Goal: Register for event/course

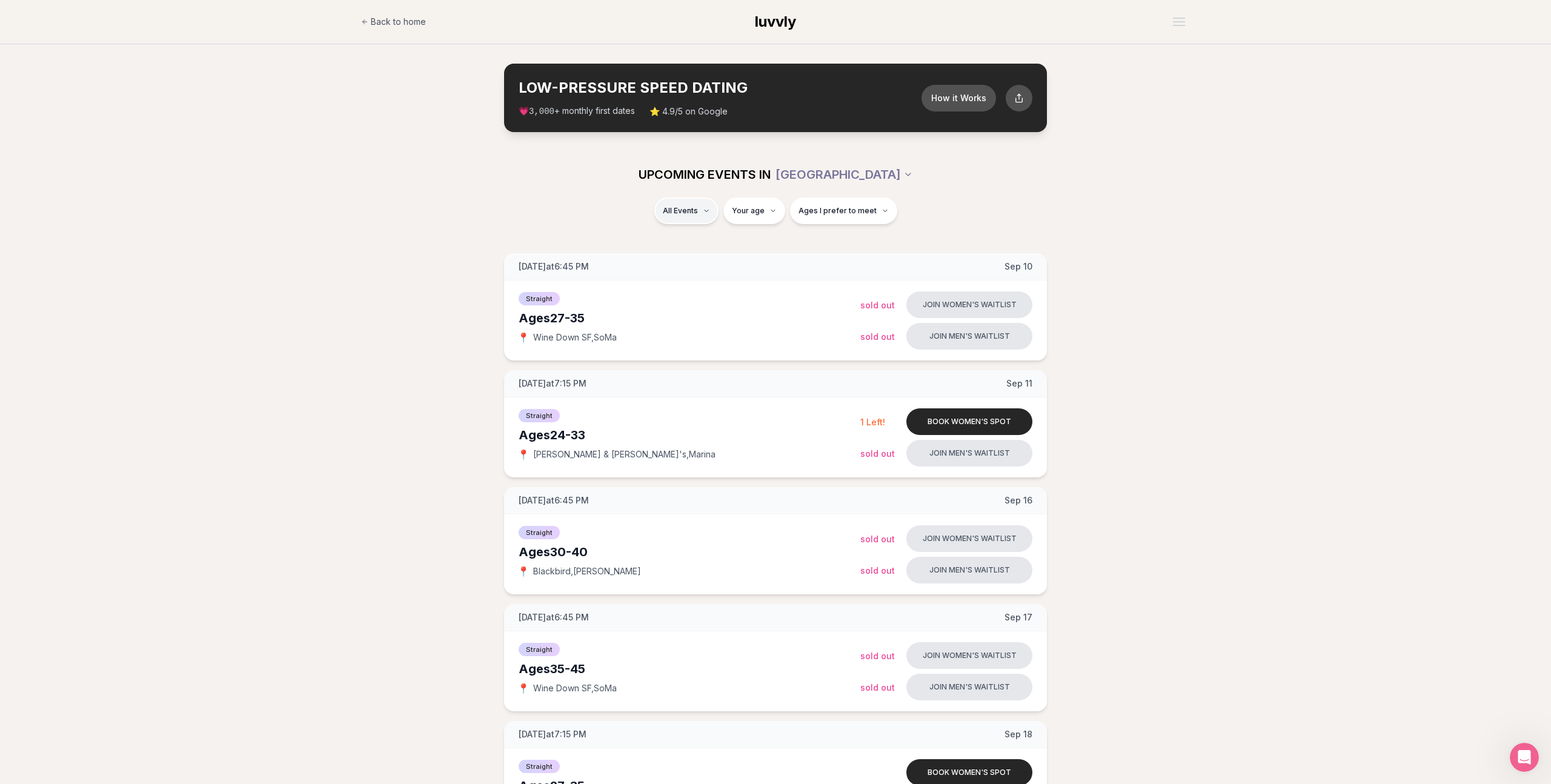
click at [684, 245] on div "Straight ( 20 )" at bounding box center [702, 242] width 115 height 26
type input "**"
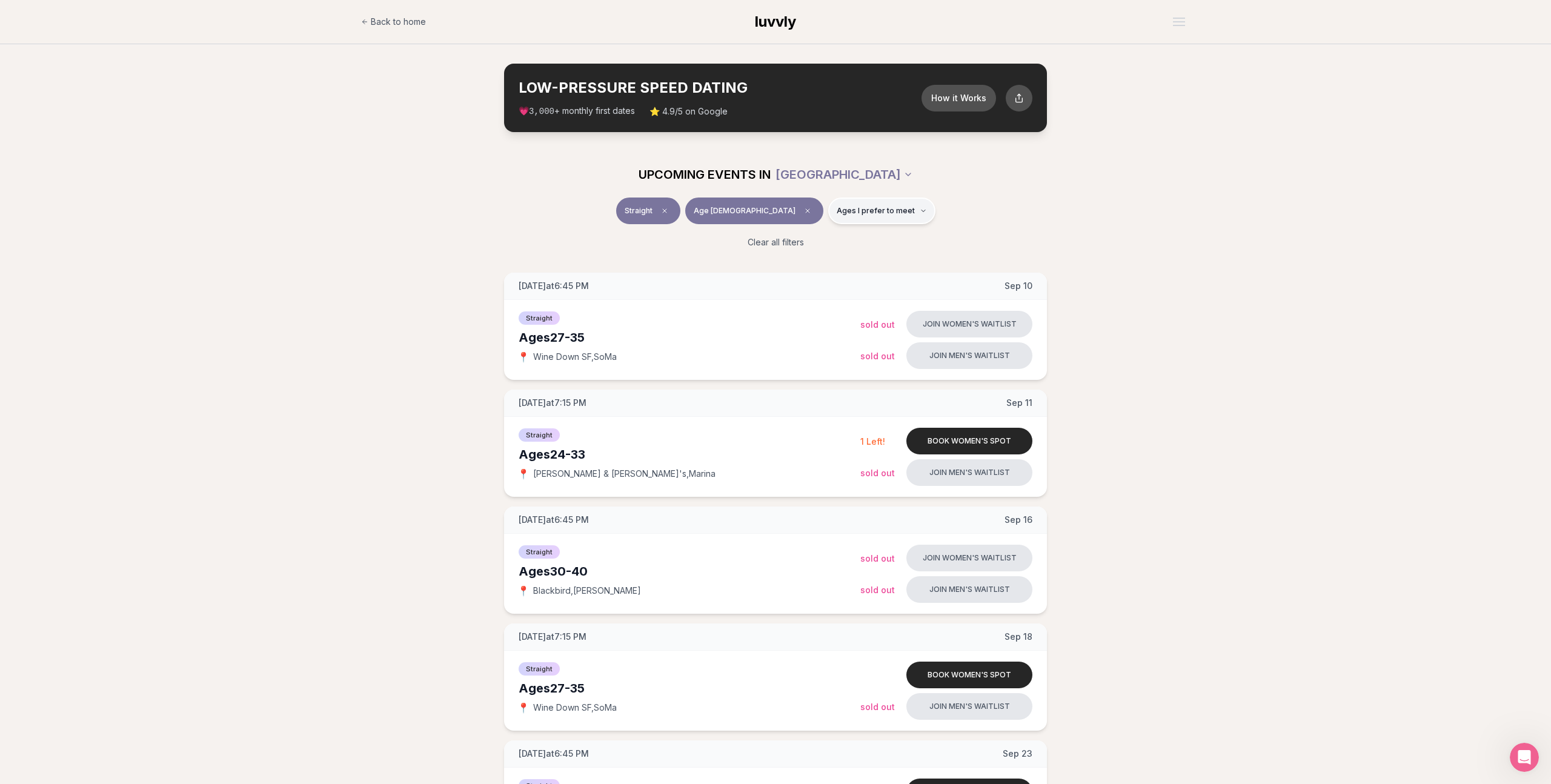
click at [870, 212] on span "Ages I prefer to meet" at bounding box center [876, 210] width 78 height 9
click at [949, 213] on div "Straight Age 32 Ages I prefer to meet" at bounding box center [776, 213] width 678 height 31
click at [804, 212] on icon "Clear age" at bounding box center [808, 211] width 8 height 8
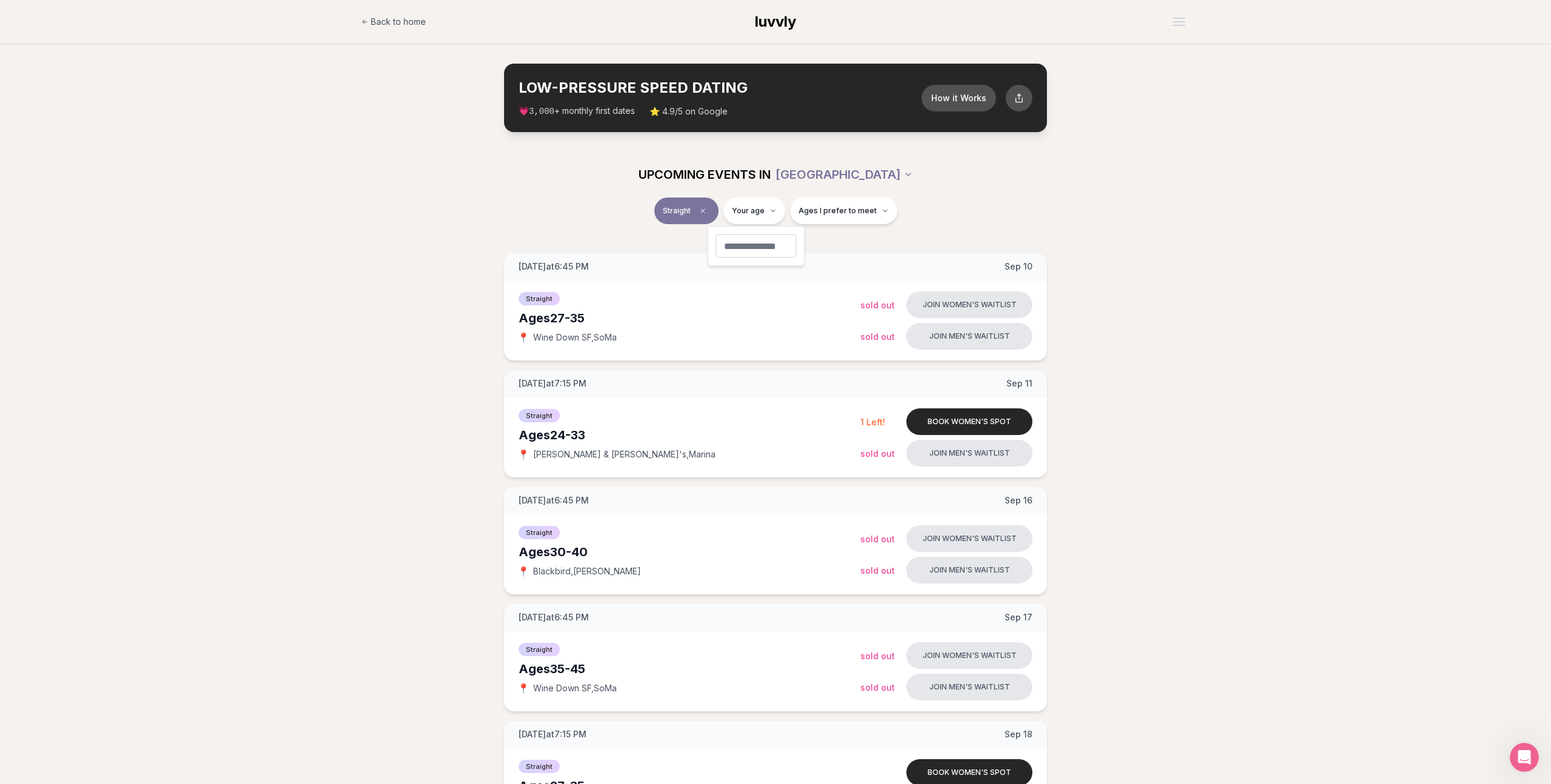
click at [377, 21] on span "Back to home" at bounding box center [399, 21] width 55 height 12
click at [695, 245] on div "Straight ( 20 )" at bounding box center [702, 242] width 115 height 26
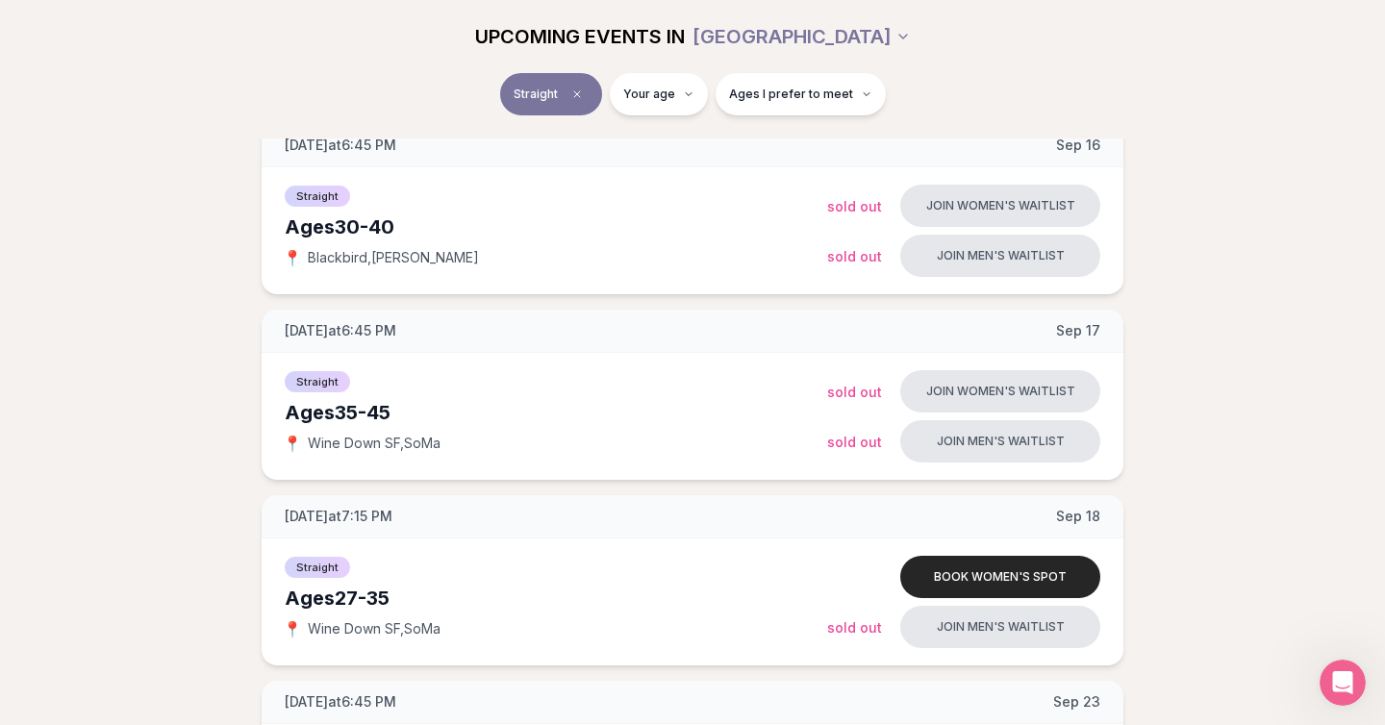
scroll to position [646, 0]
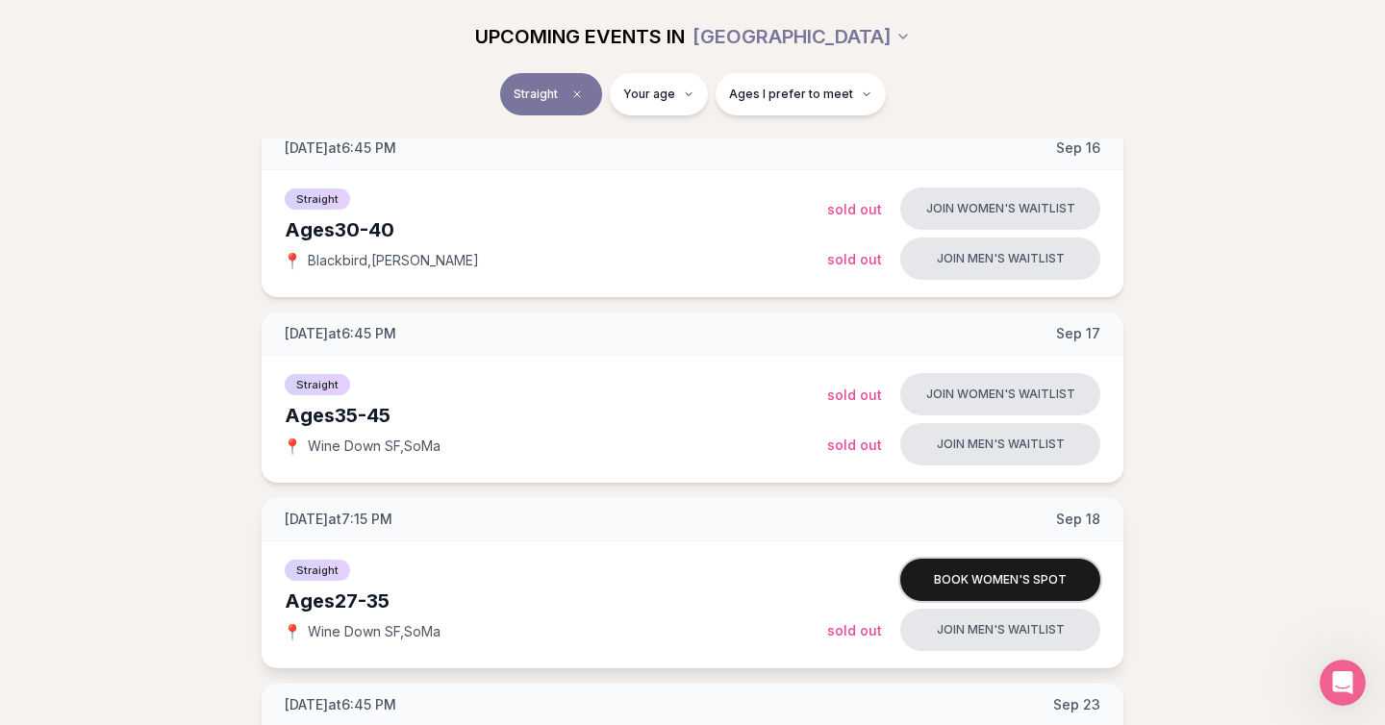
click at [953, 575] on button "Book women's spot" at bounding box center [1000, 580] width 200 height 42
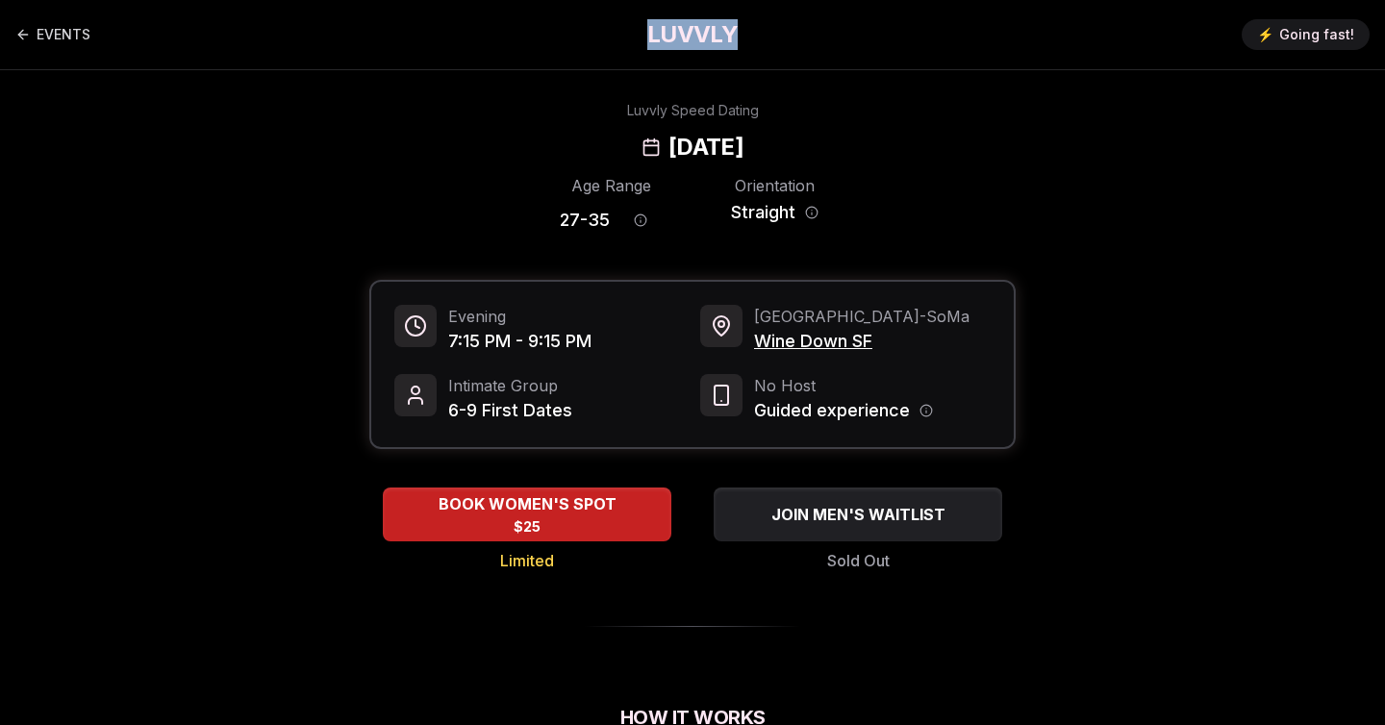
drag, startPoint x: 629, startPoint y: 41, endPoint x: 740, endPoint y: 44, distance: 110.7
click at [740, 44] on div "EVENTS LUVVLY ⚡️ Going fast!" at bounding box center [692, 34] width 1385 height 69
drag, startPoint x: 583, startPoint y: 100, endPoint x: 628, endPoint y: 116, distance: 48.1
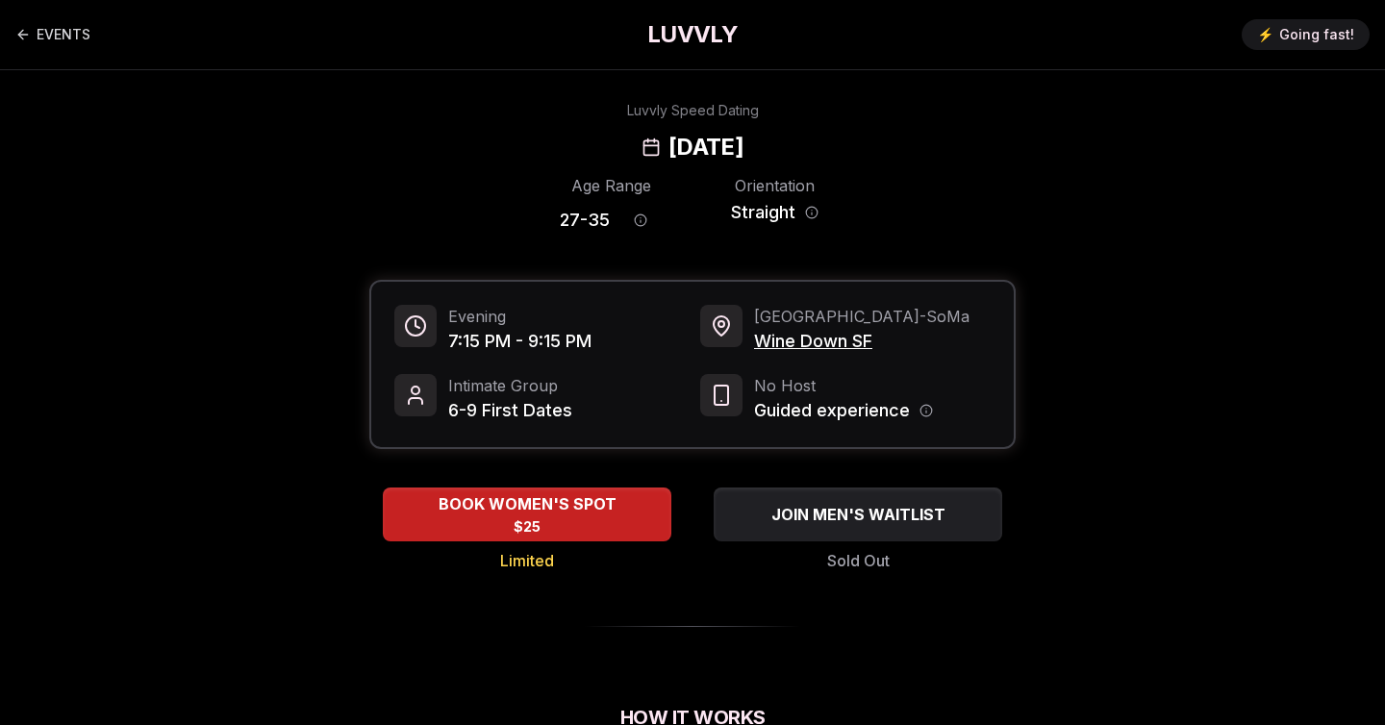
click at [669, 158] on h2 "[DATE]" at bounding box center [706, 147] width 75 height 31
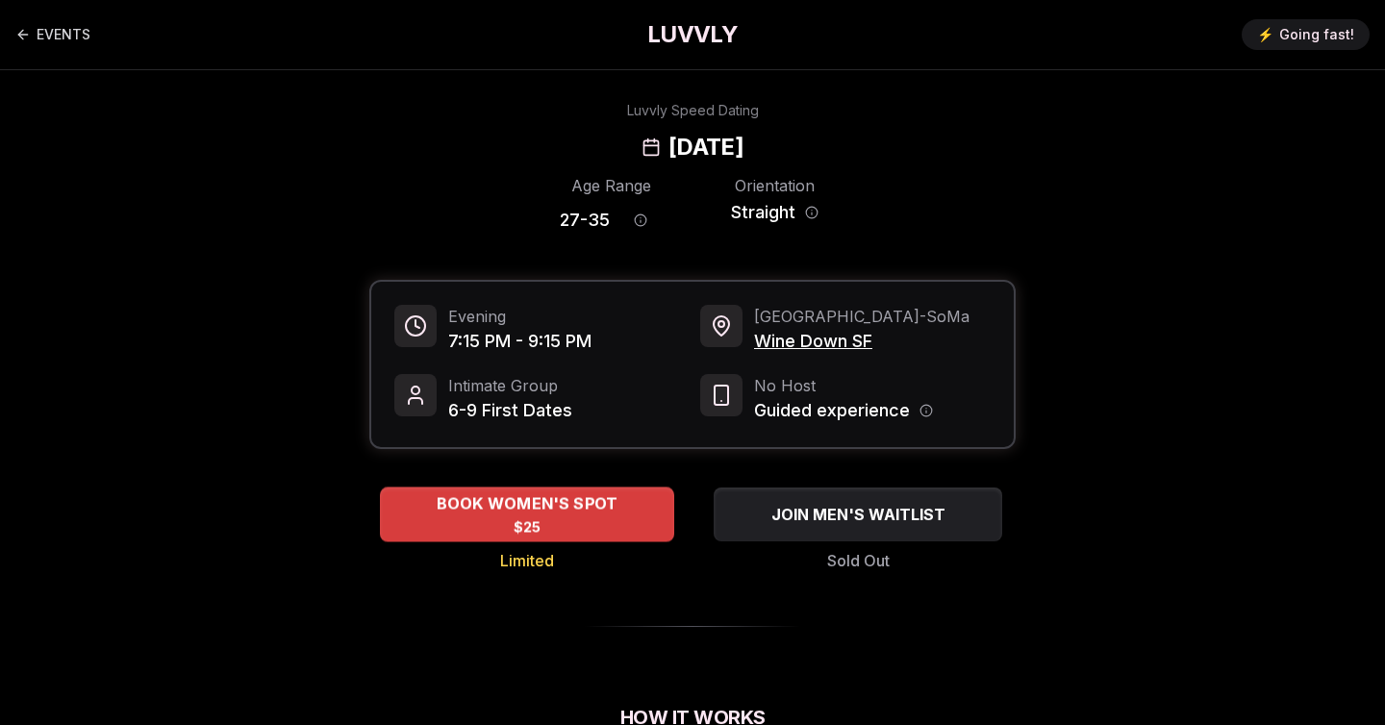
click at [592, 523] on div "BOOK WOMEN'S SPOT $25" at bounding box center [527, 514] width 294 height 53
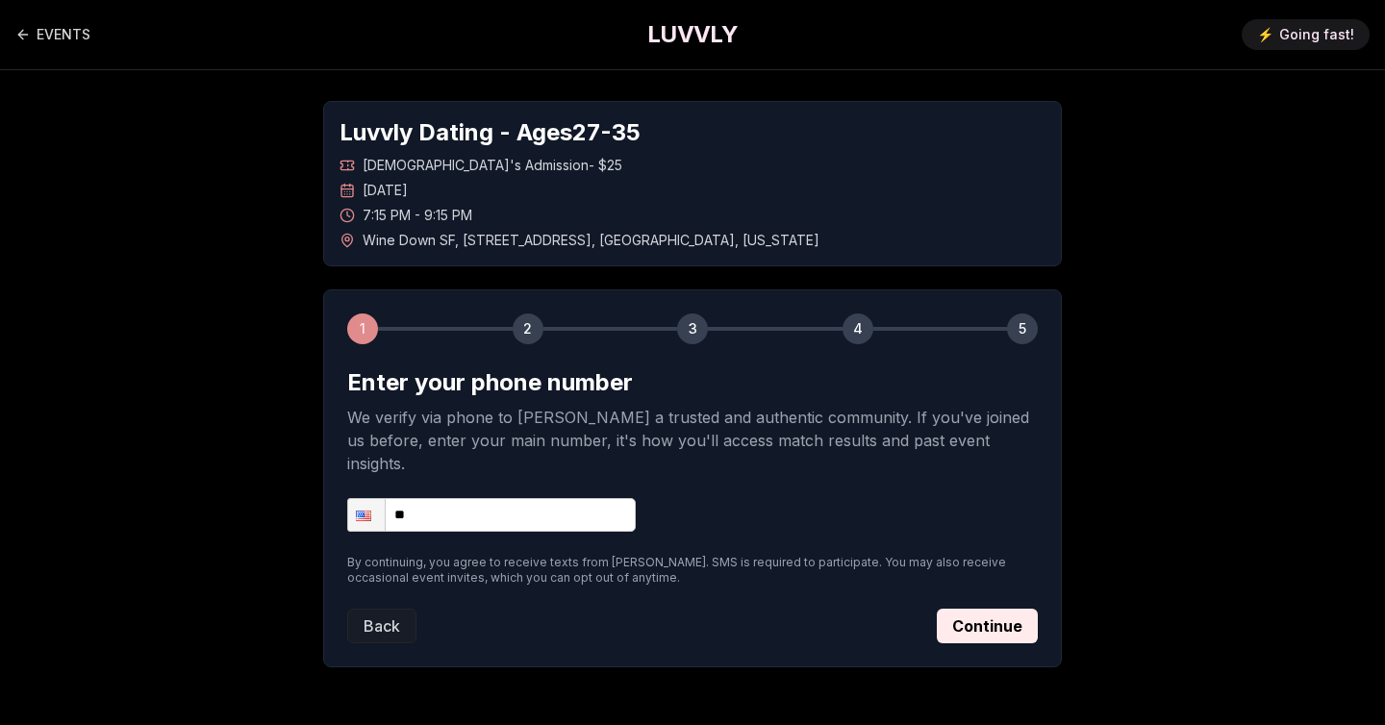
click at [452, 498] on input "**" at bounding box center [491, 515] width 289 height 34
type input "**********"
click at [992, 609] on button "Continue" at bounding box center [987, 626] width 101 height 35
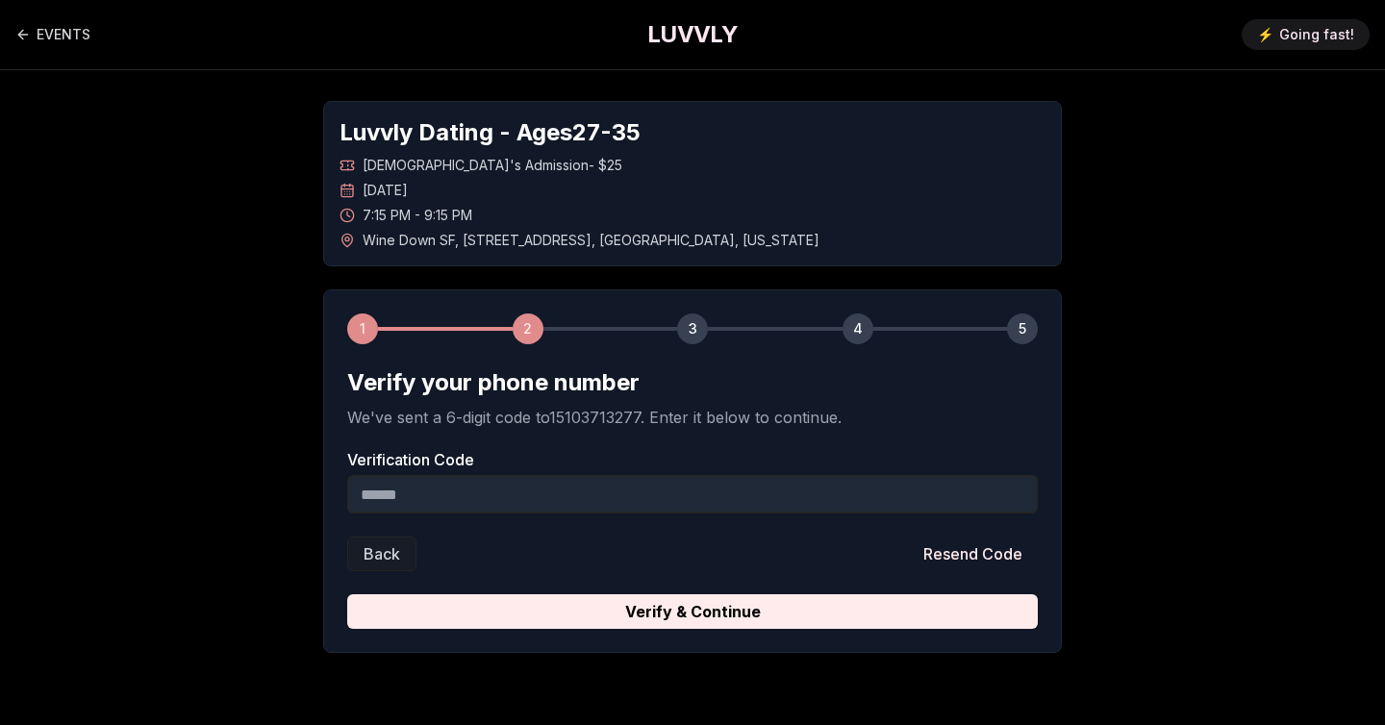
click at [523, 498] on input "Verification Code" at bounding box center [692, 494] width 691 height 38
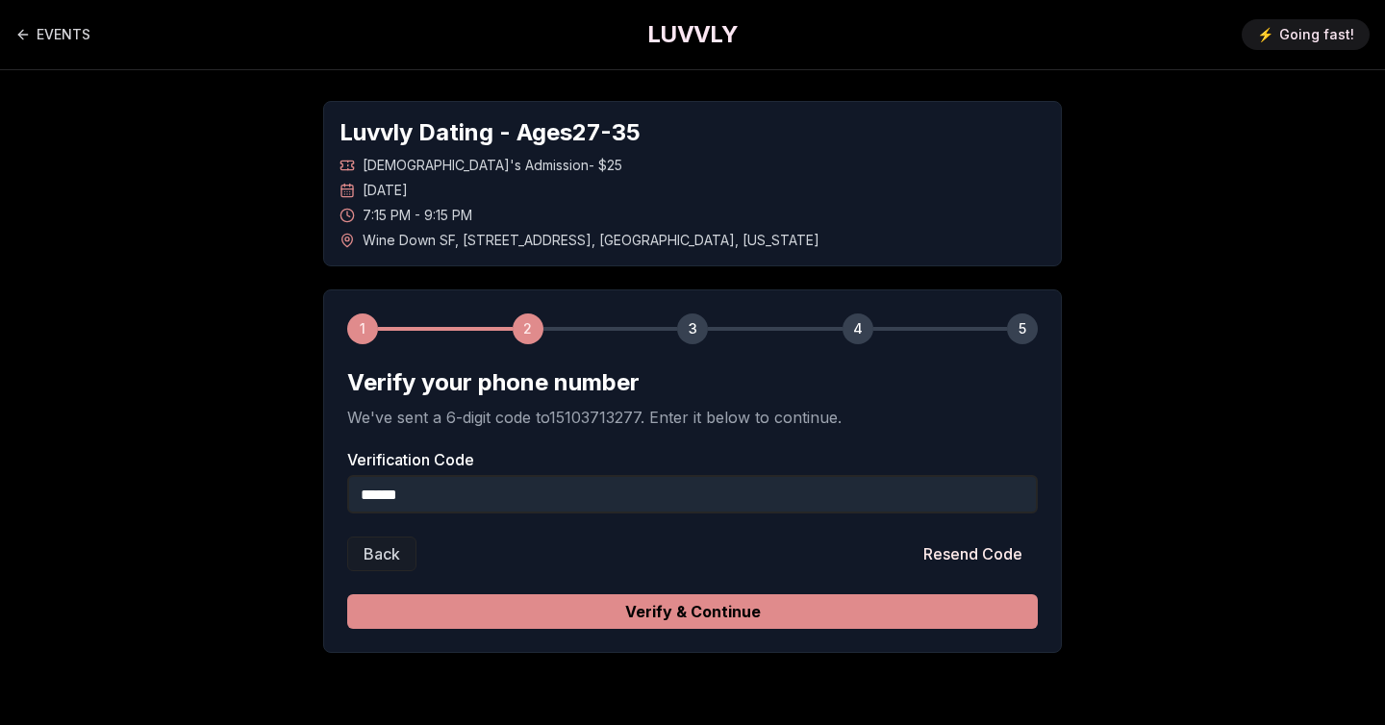
type input "******"
click at [778, 615] on button "Verify & Continue" at bounding box center [692, 611] width 691 height 35
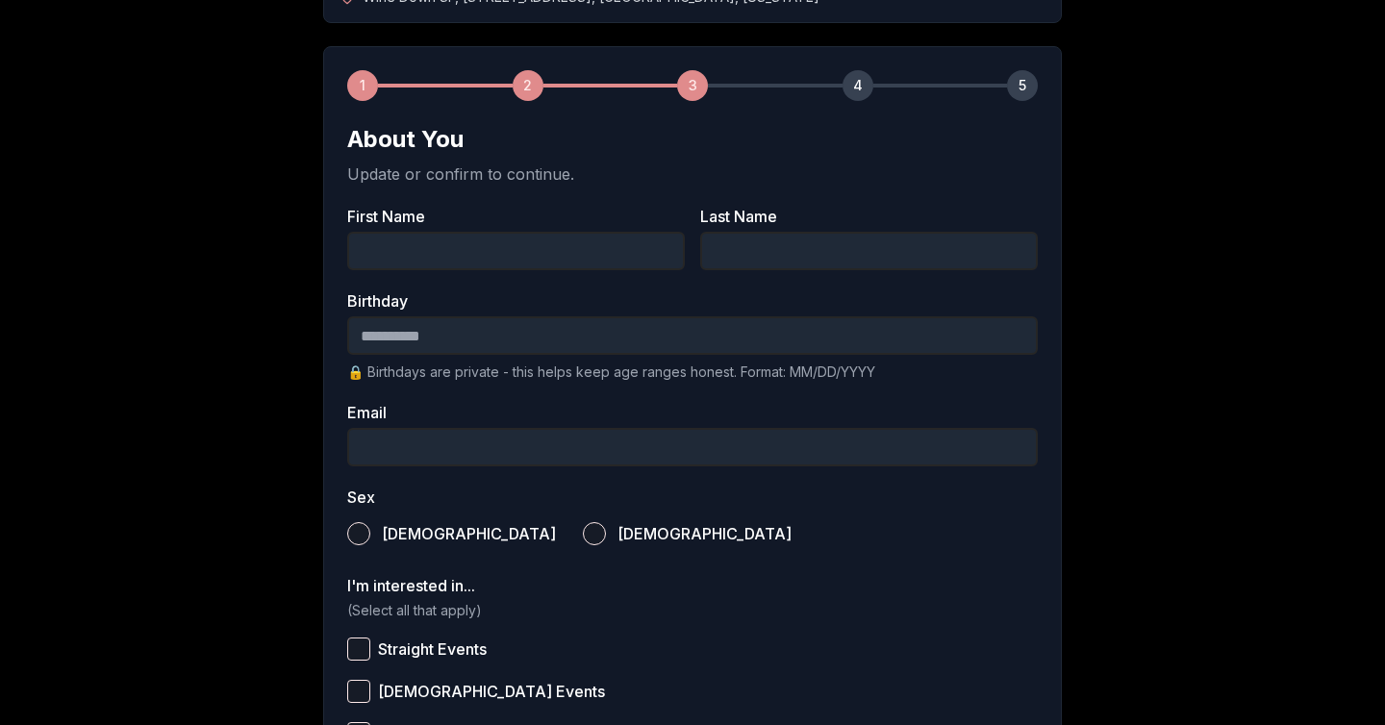
scroll to position [255, 0]
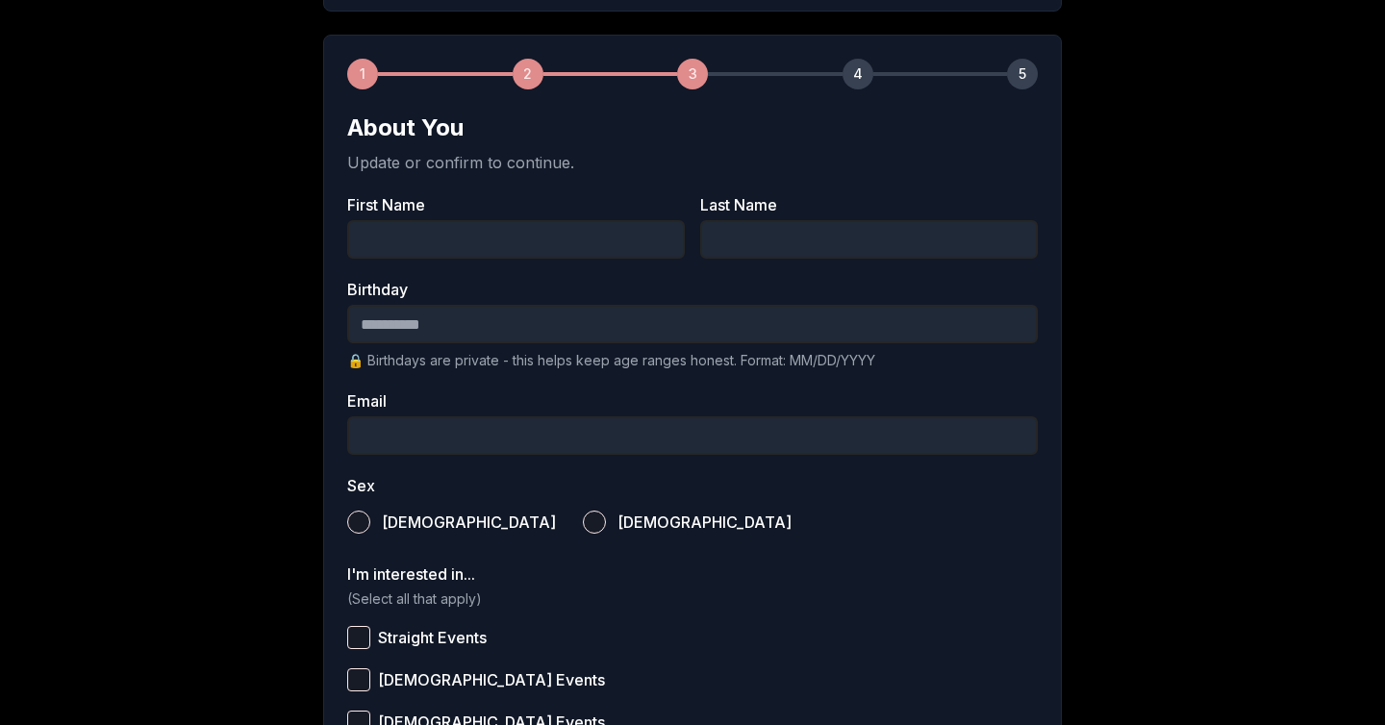
click at [411, 232] on input "First Name" at bounding box center [516, 239] width 338 height 38
type input "******"
type input "**********"
click at [389, 322] on input "Birthday" at bounding box center [692, 324] width 691 height 38
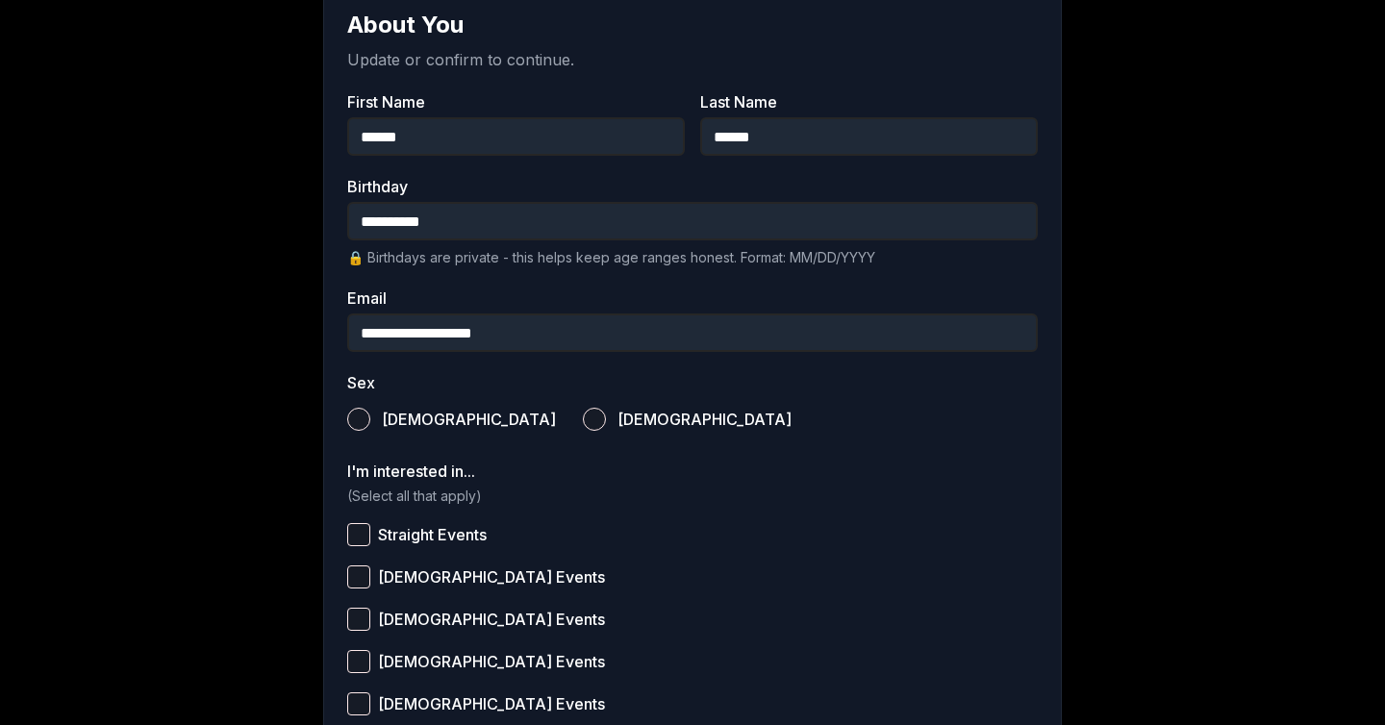
scroll to position [364, 0]
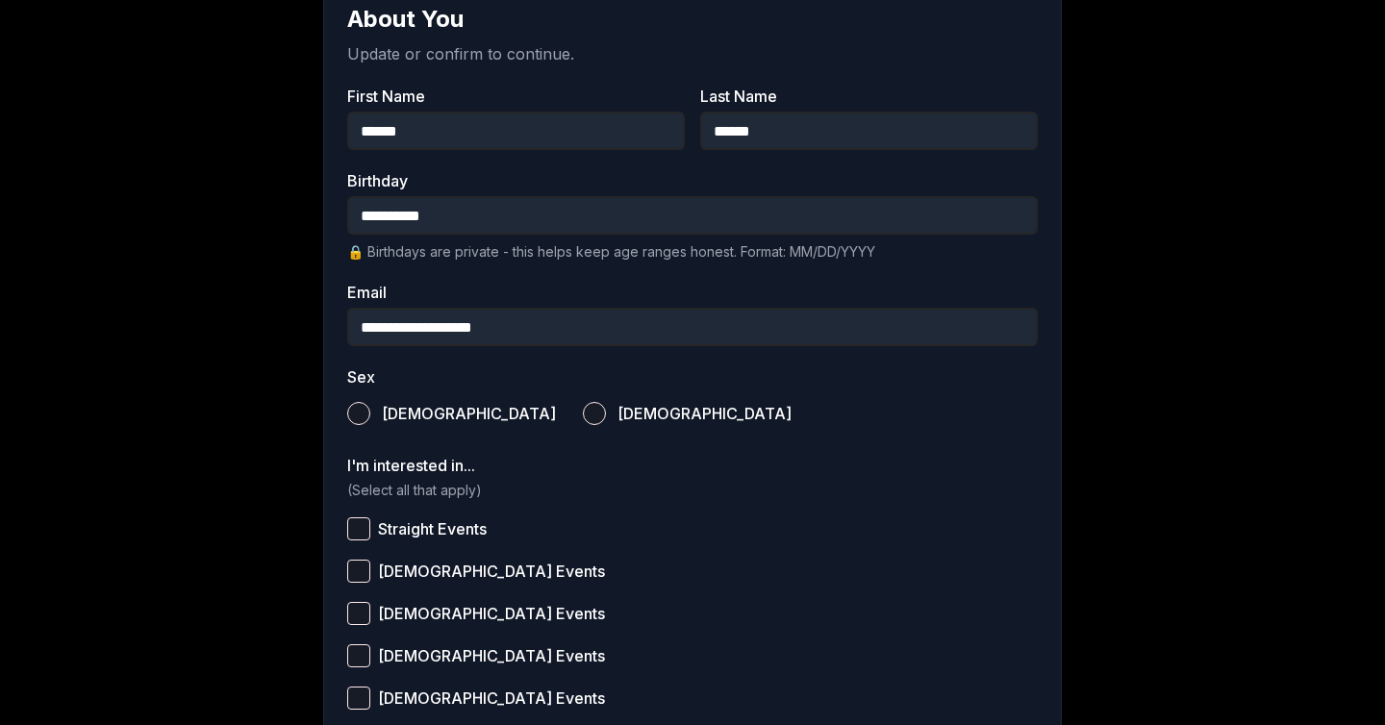
type input "**********"
click at [583, 414] on button "[DEMOGRAPHIC_DATA]" at bounding box center [594, 413] width 23 height 23
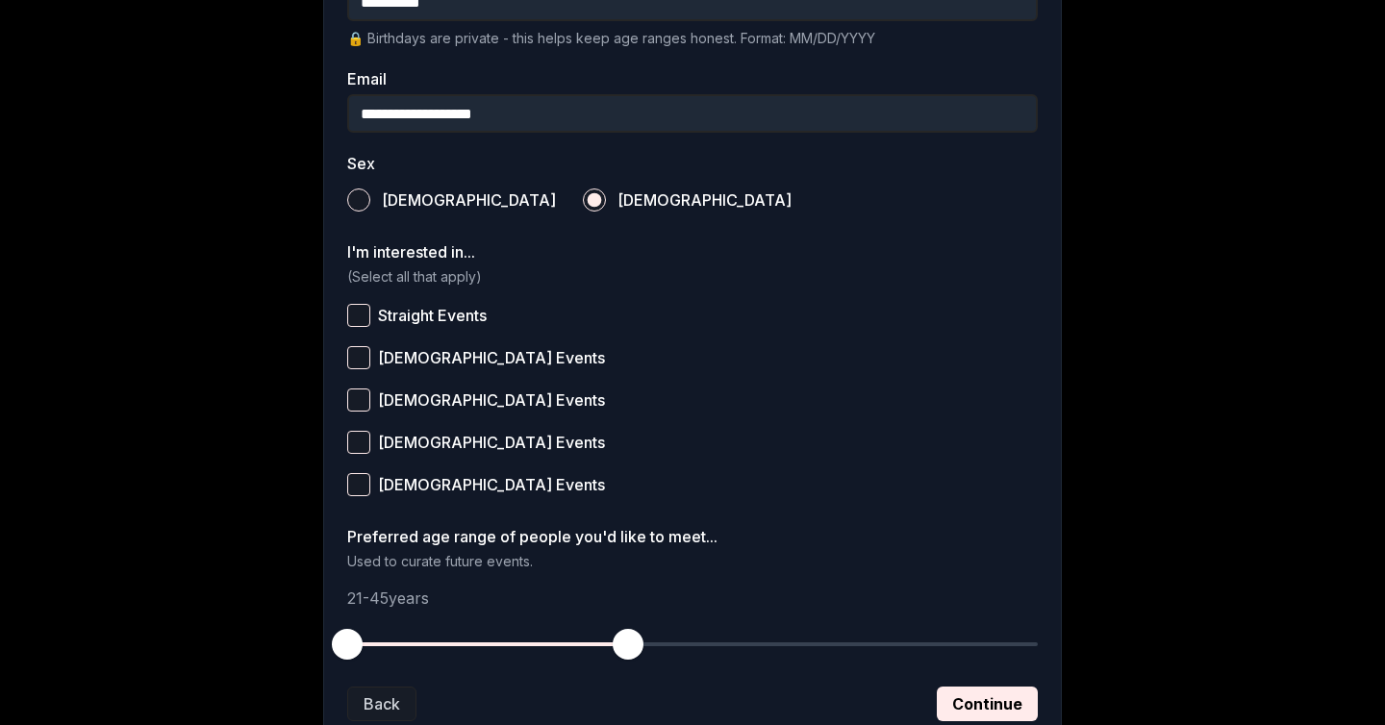
scroll to position [684, 0]
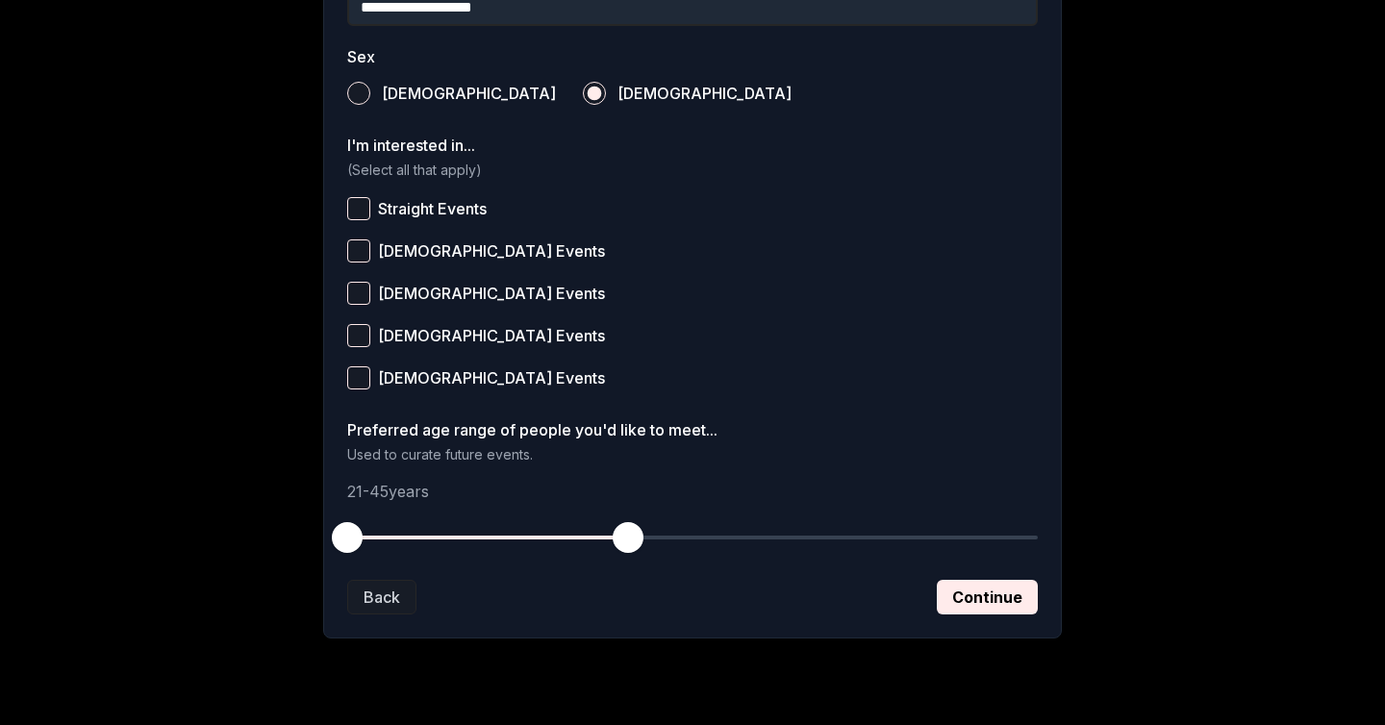
click at [353, 206] on button "Straight Events" at bounding box center [358, 208] width 23 height 23
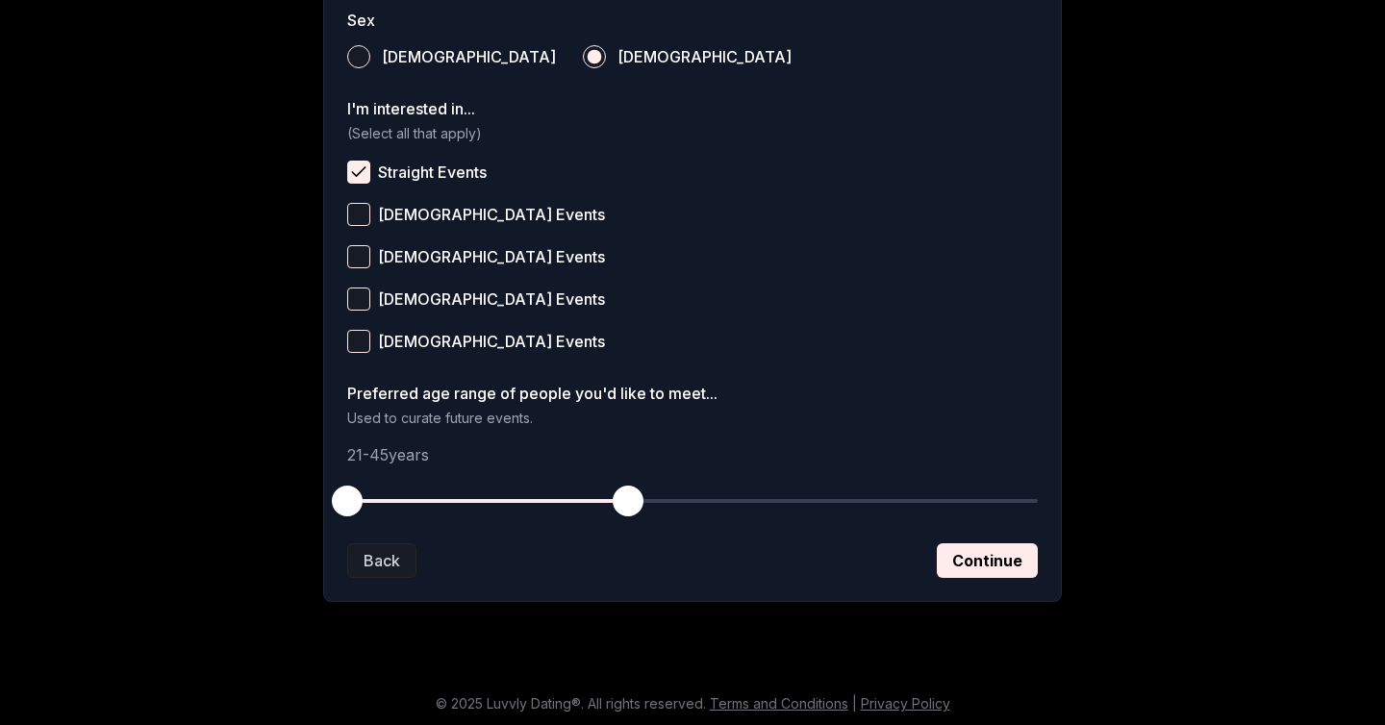
scroll to position [724, 0]
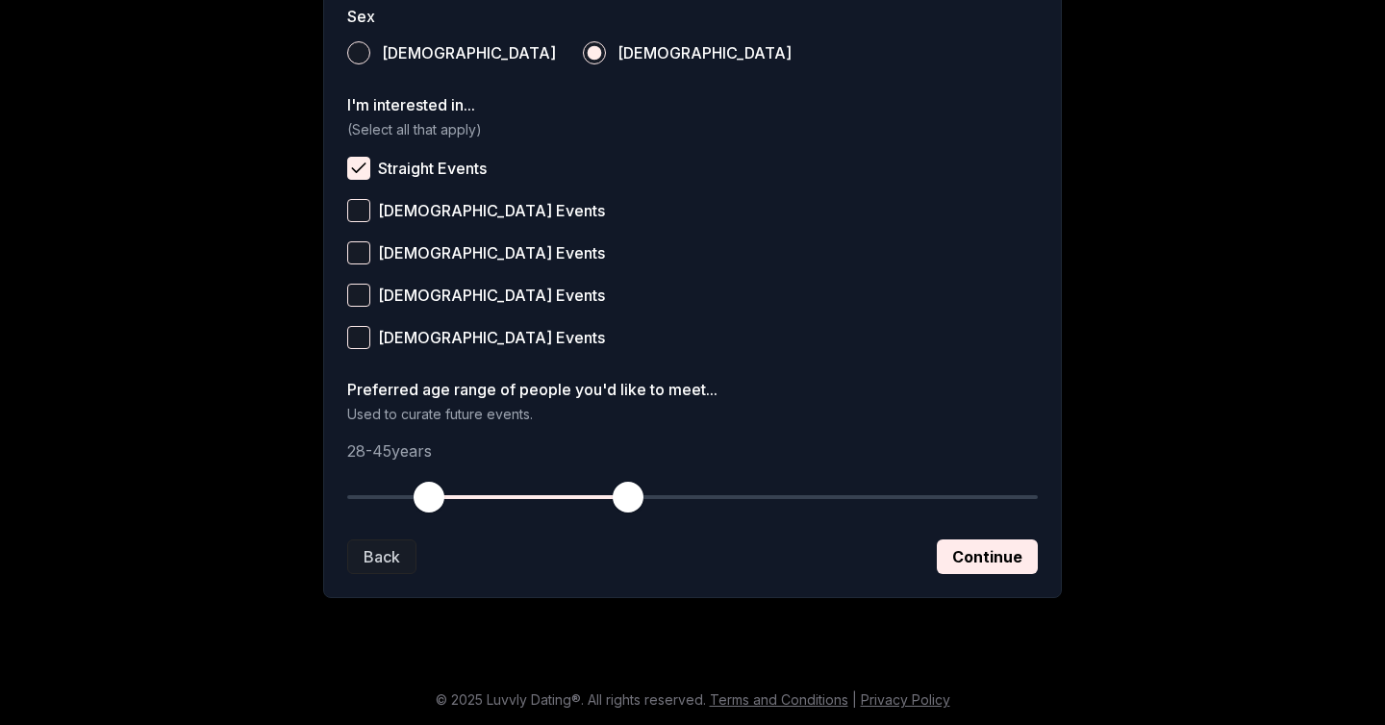
drag, startPoint x: 344, startPoint y: 503, endPoint x: 433, endPoint y: 511, distance: 88.8
click at [433, 511] on span "button" at bounding box center [429, 497] width 31 height 31
drag, startPoint x: 430, startPoint y: 500, endPoint x: 450, endPoint y: 500, distance: 20.2
click at [450, 500] on span "button" at bounding box center [453, 497] width 31 height 31
drag, startPoint x: 624, startPoint y: 502, endPoint x: 565, endPoint y: 504, distance: 59.7
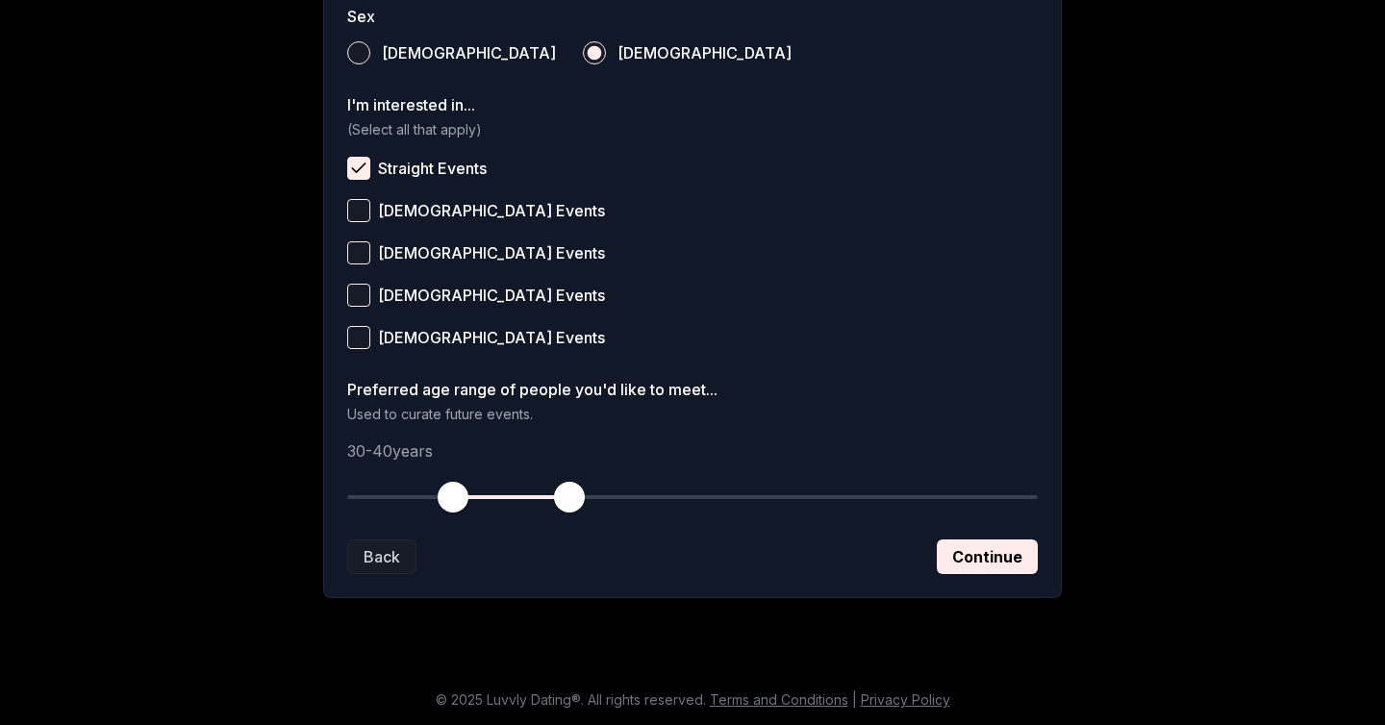
click at [565, 504] on span "button" at bounding box center [569, 497] width 31 height 31
click at [567, 497] on span "button" at bounding box center [569, 497] width 31 height 31
click at [995, 561] on button "Continue" at bounding box center [987, 557] width 101 height 35
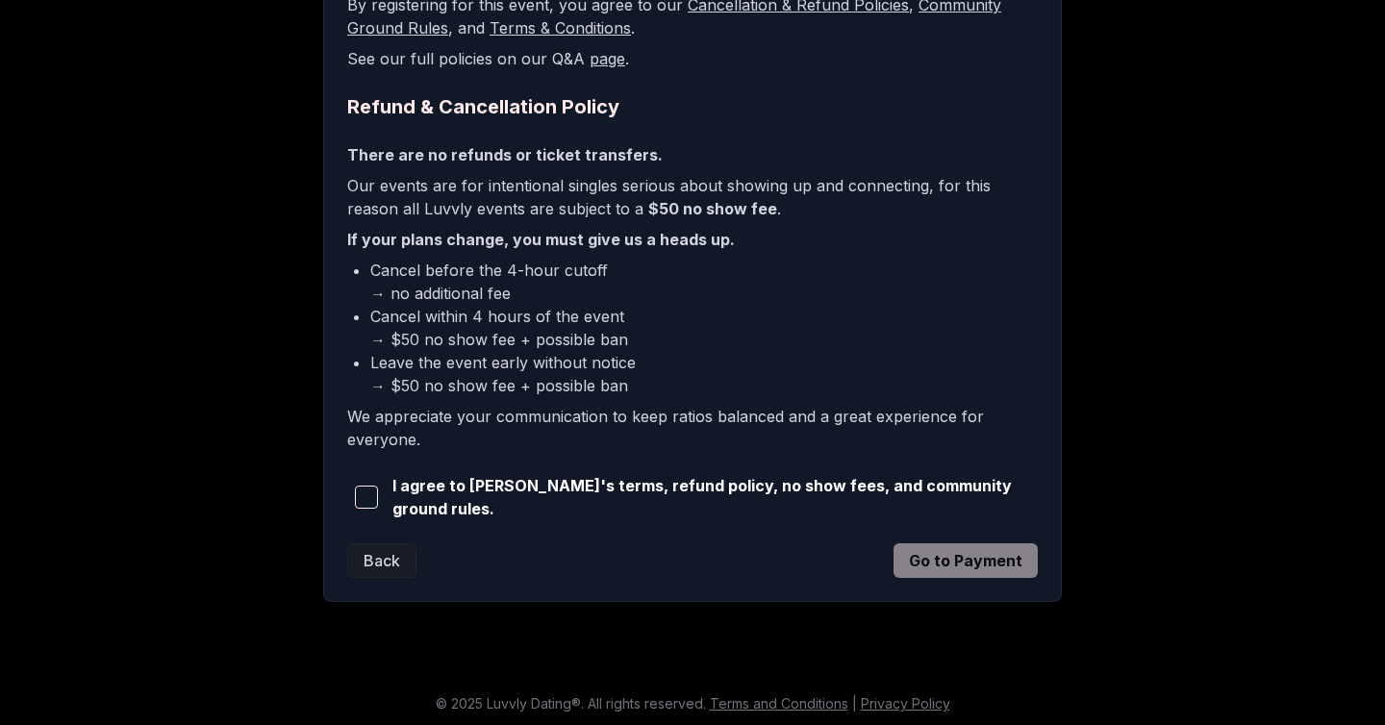
scroll to position [405, 0]
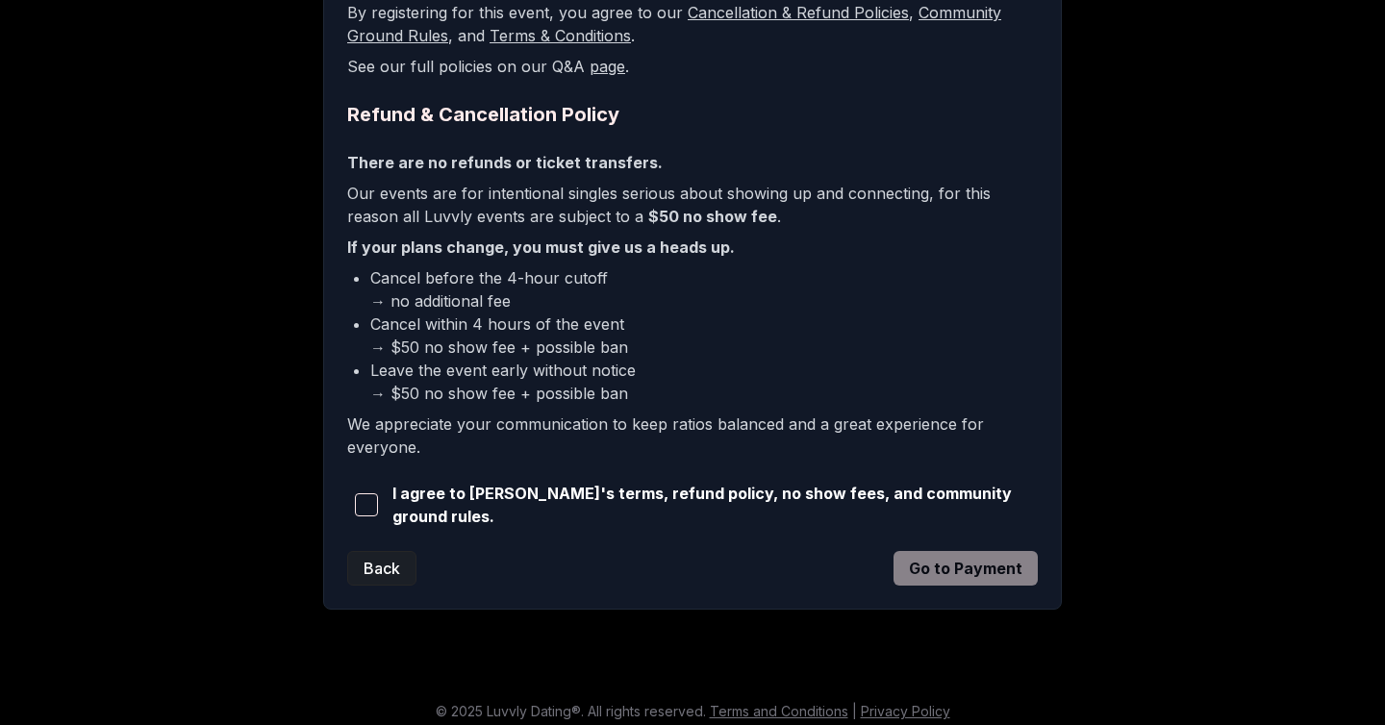
click at [383, 565] on button "Back" at bounding box center [381, 568] width 69 height 35
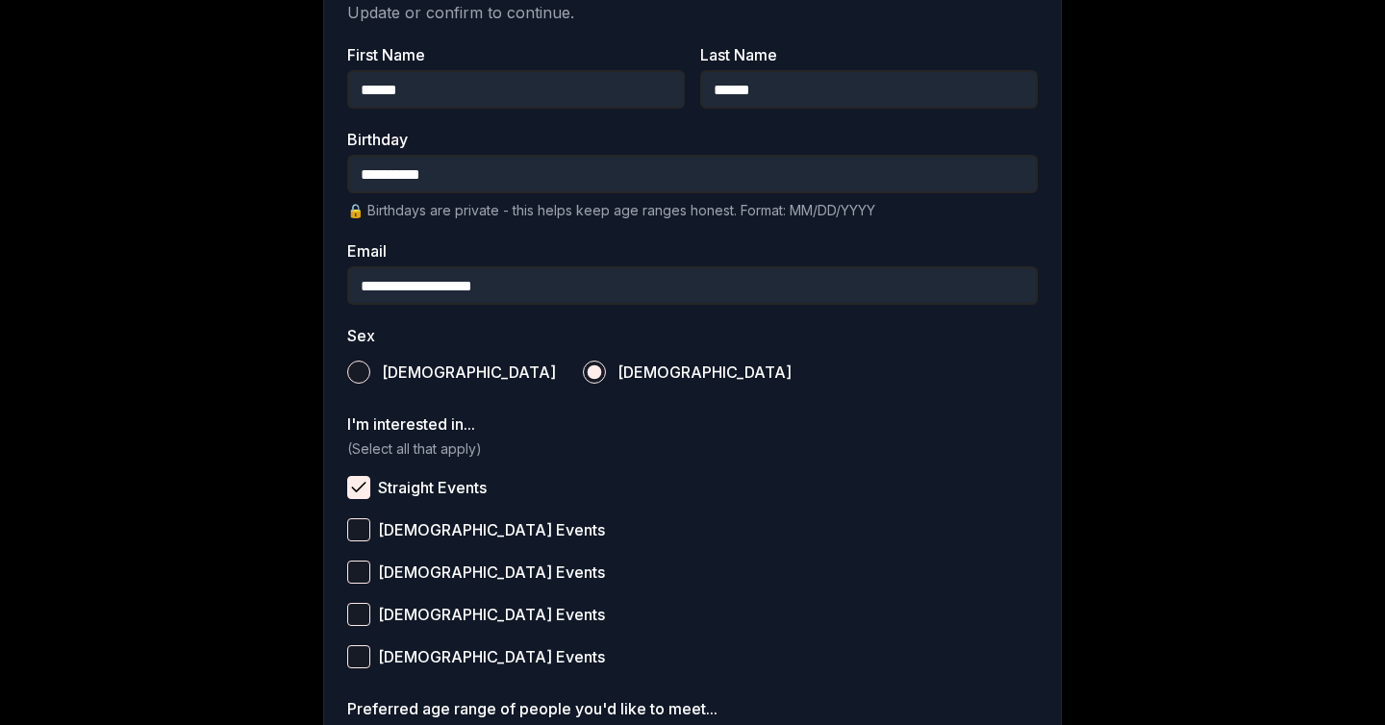
scroll to position [724, 0]
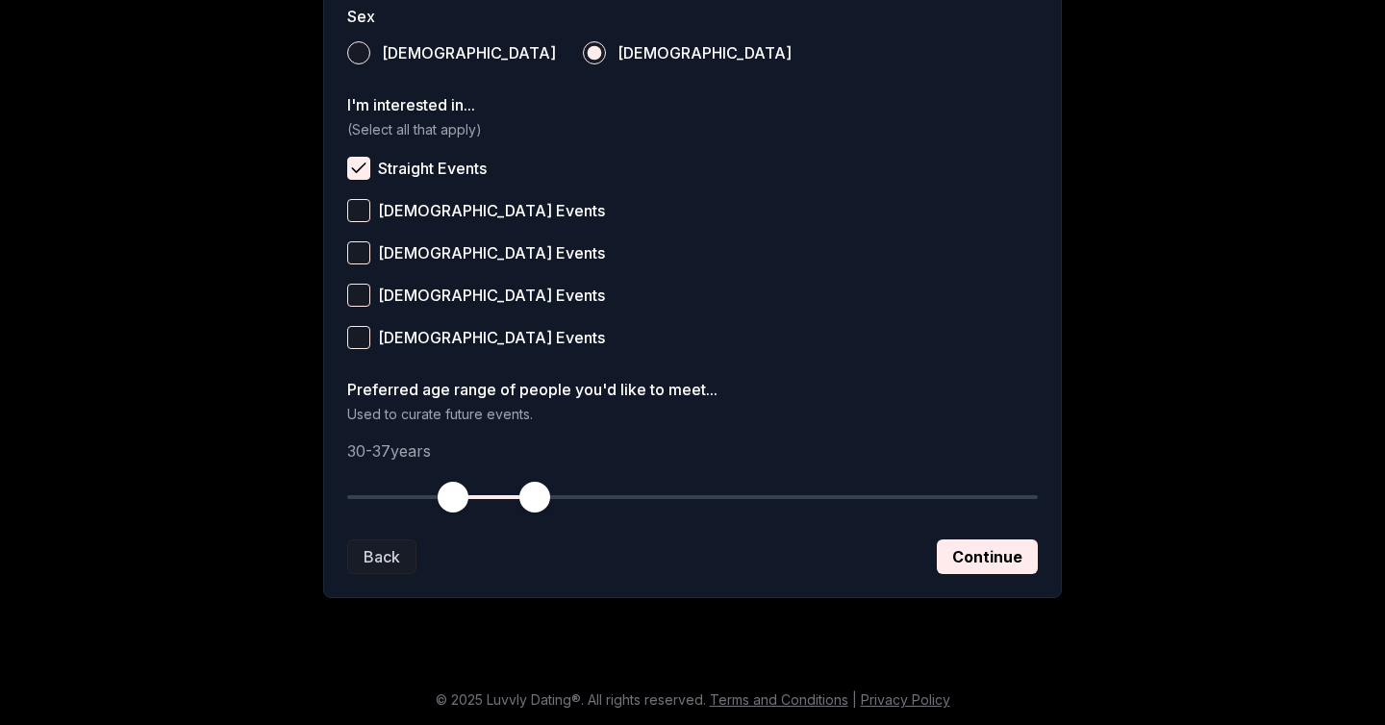
drag, startPoint x: 570, startPoint y: 499, endPoint x: 539, endPoint y: 499, distance: 31.7
click at [539, 499] on span "button" at bounding box center [534, 497] width 31 height 31
click at [1020, 566] on button "Continue" at bounding box center [987, 557] width 101 height 35
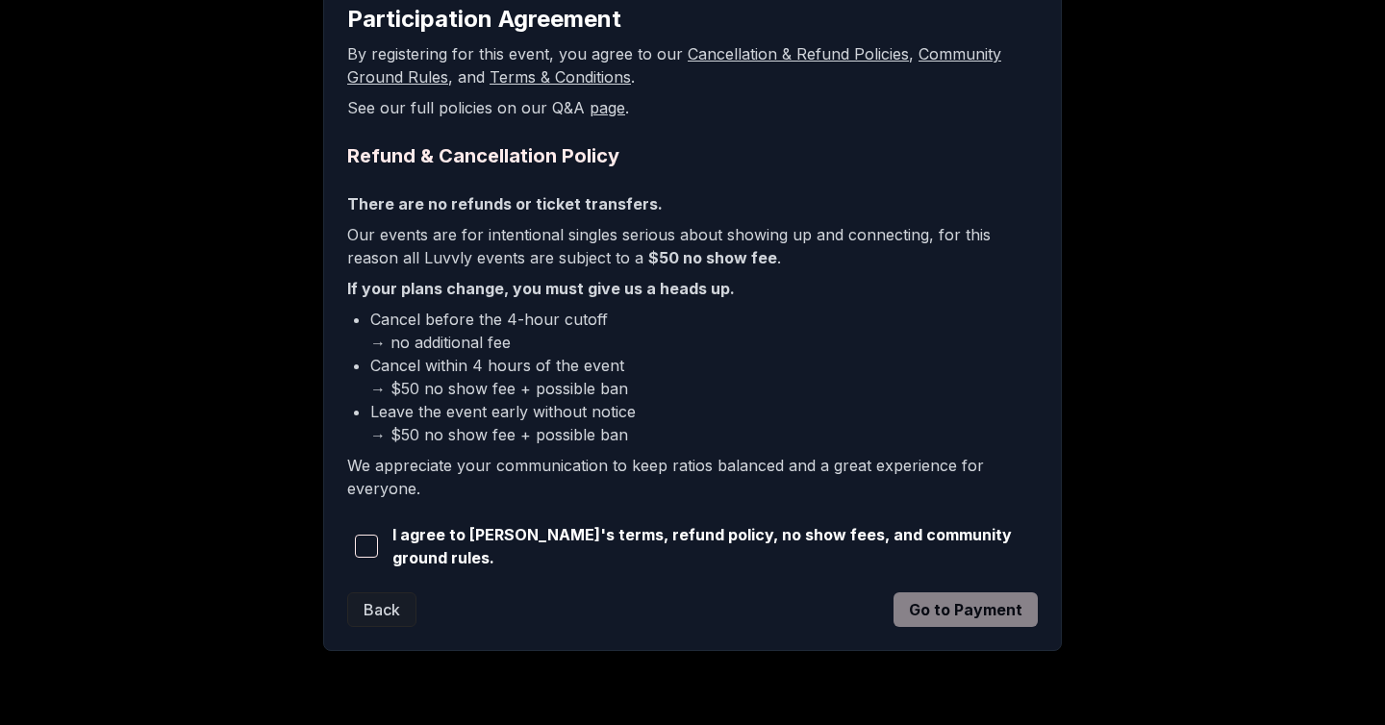
scroll to position [370, 0]
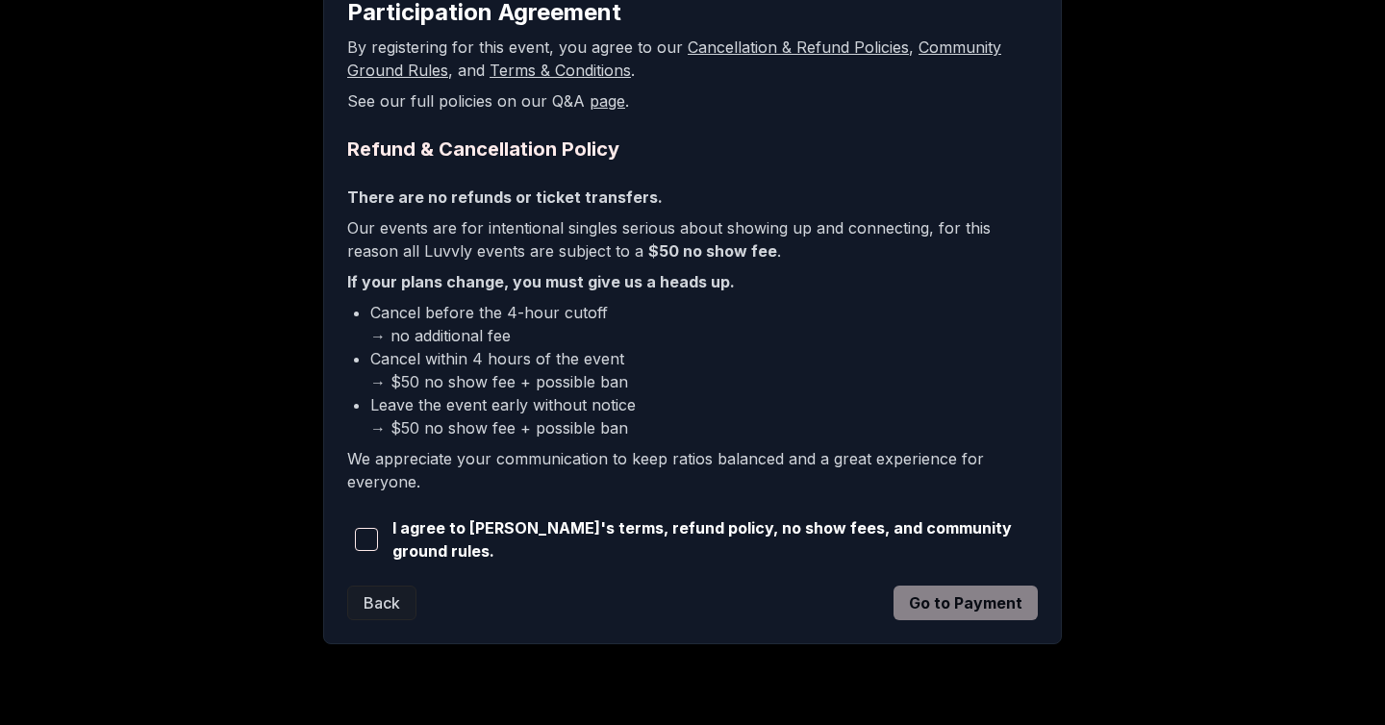
click at [370, 538] on span "button" at bounding box center [366, 539] width 23 height 23
click at [972, 597] on button "Go to Payment" at bounding box center [966, 603] width 144 height 35
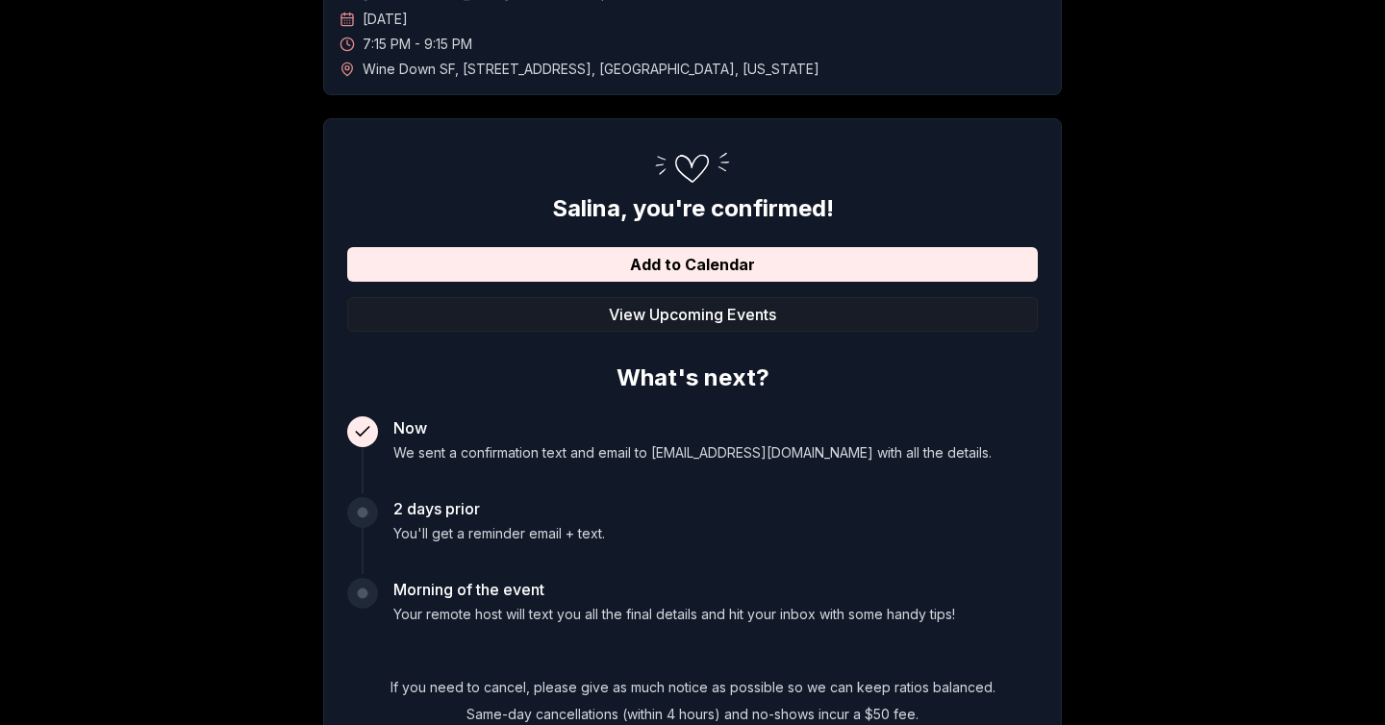
scroll to position [151, 0]
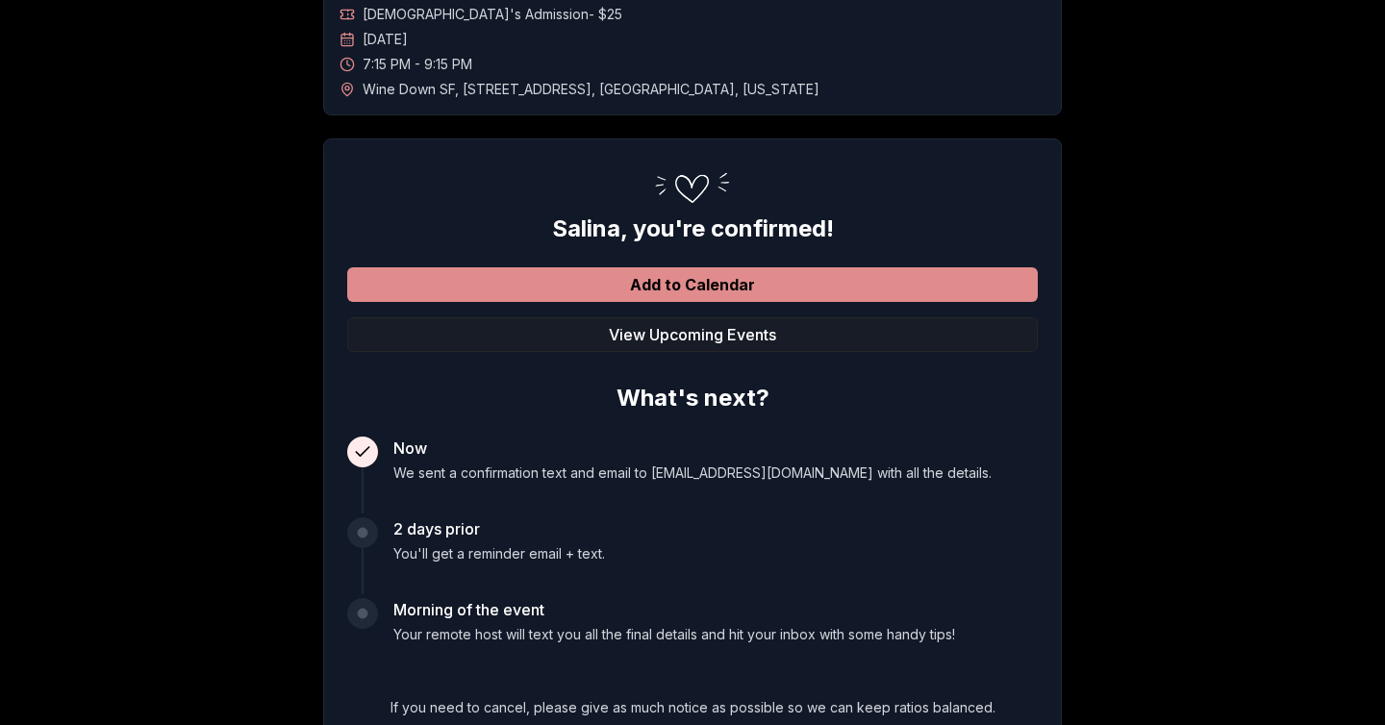
click at [723, 285] on button "Add to Calendar" at bounding box center [692, 284] width 691 height 35
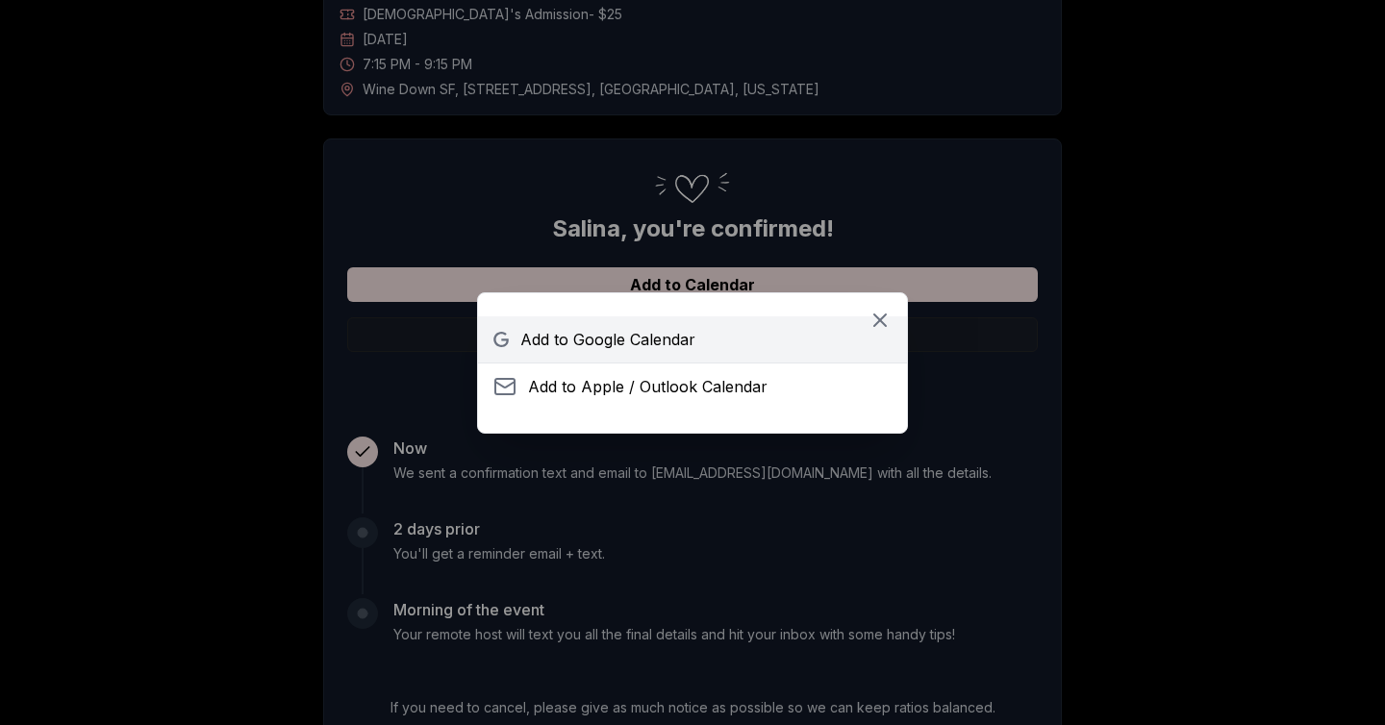
click at [667, 342] on span "Add to Google Calendar" at bounding box center [607, 339] width 175 height 23
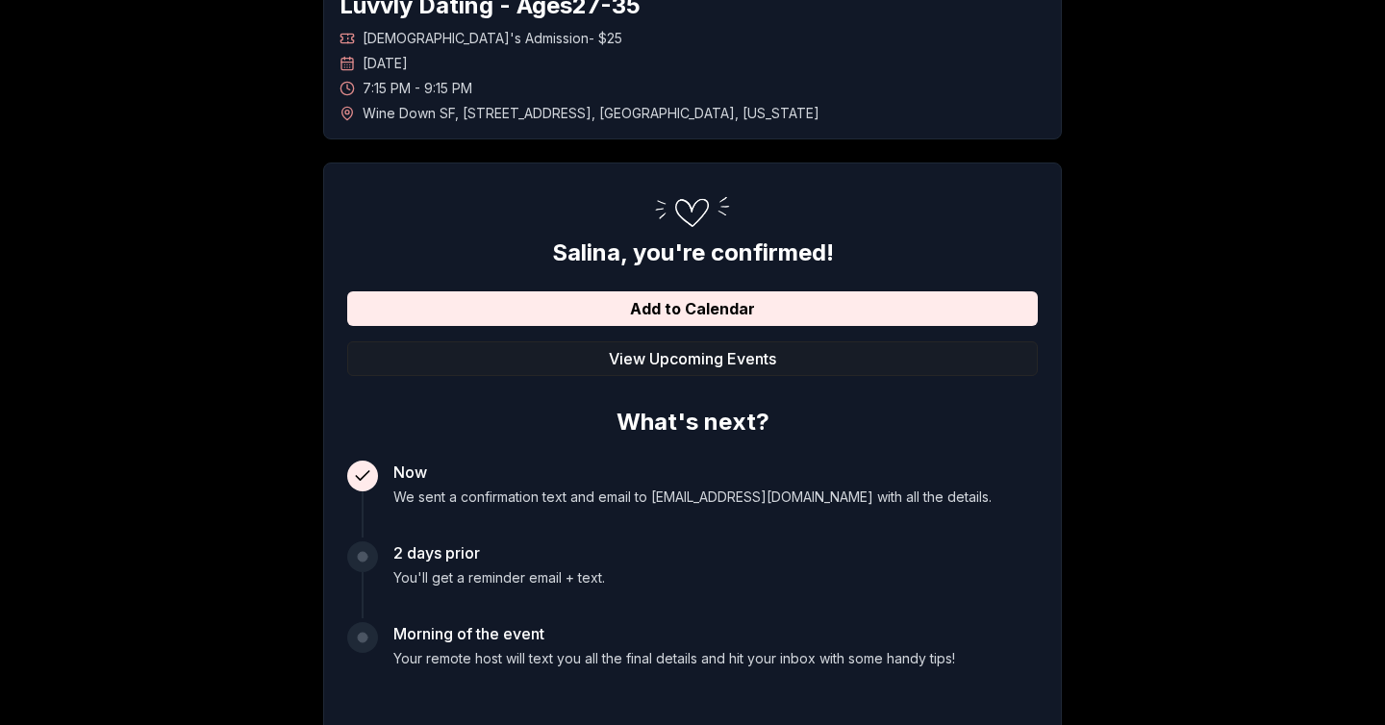
scroll to position [0, 0]
